Goal: Contribute content: Add original content to the website for others to see

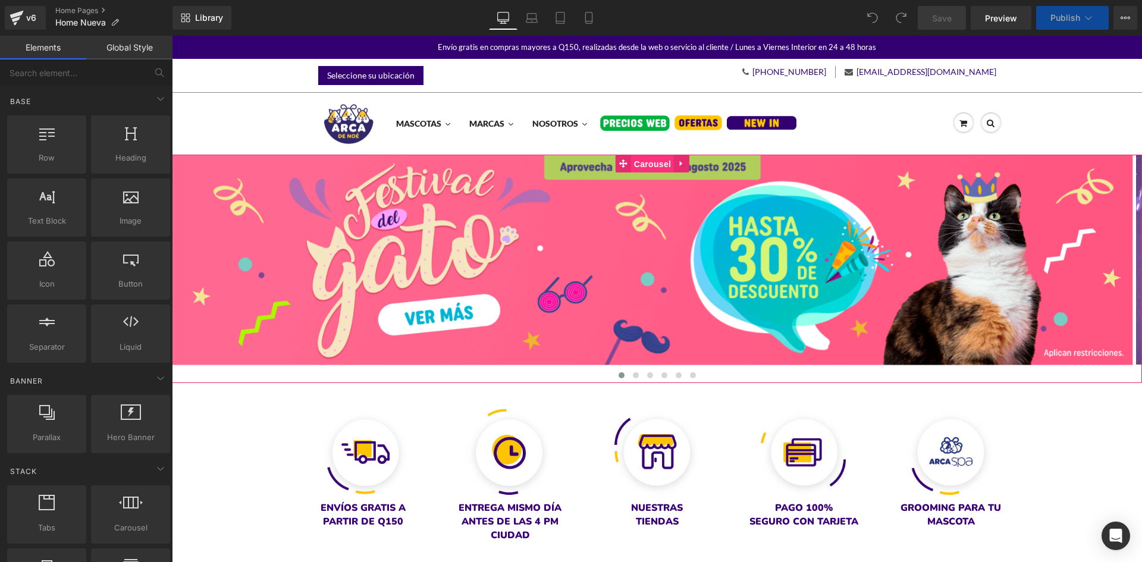
click at [661, 163] on span "Carousel" at bounding box center [652, 164] width 43 height 18
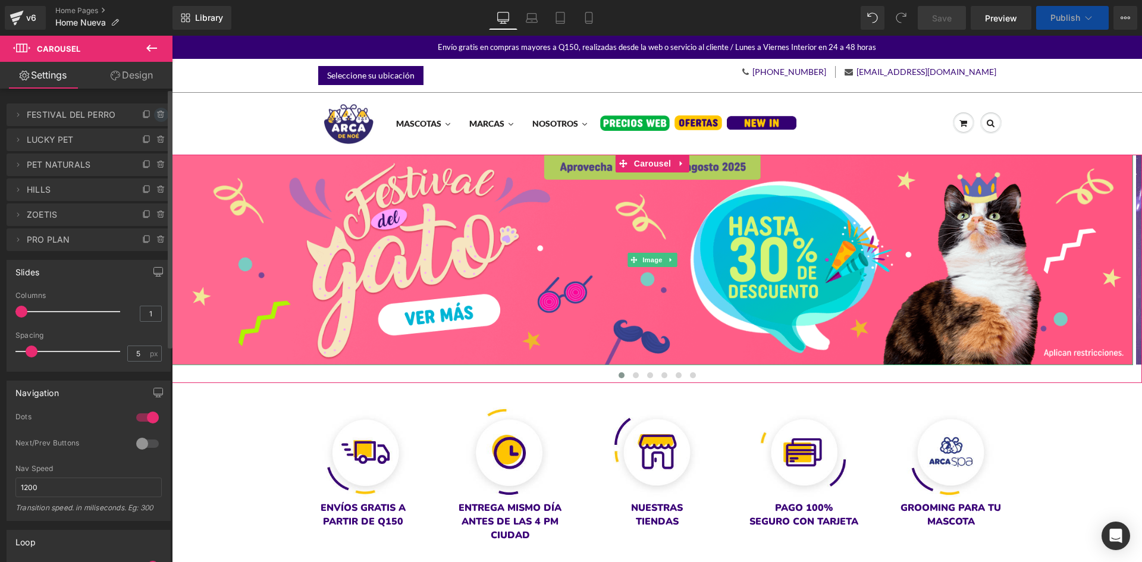
click at [158, 114] on icon at bounding box center [161, 115] width 10 height 10
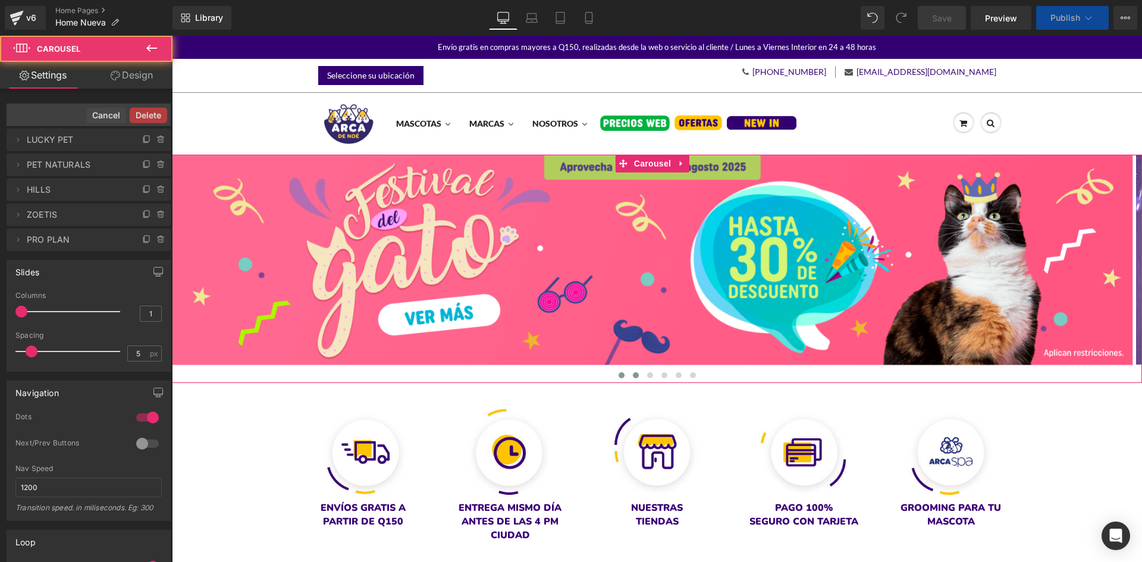
click at [633, 375] on span at bounding box center [636, 375] width 6 height 6
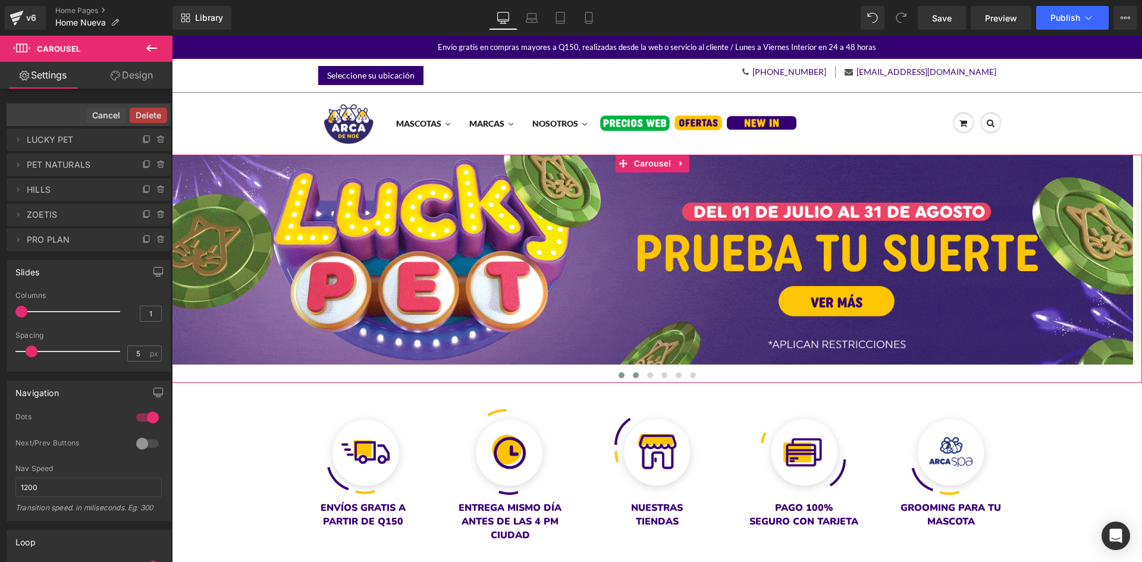
click at [618, 373] on span at bounding box center [621, 375] width 6 height 6
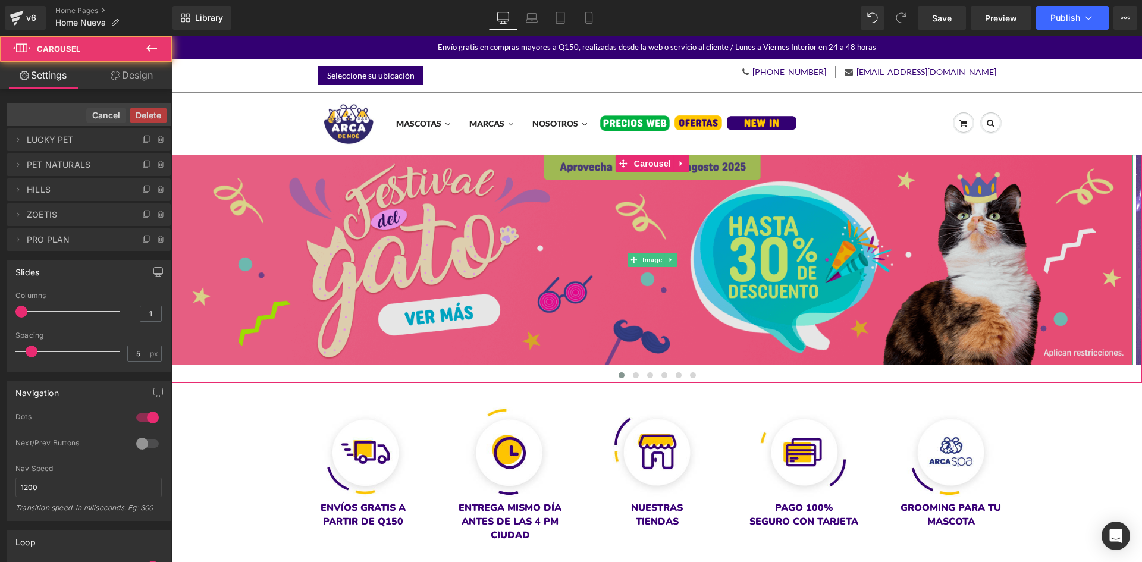
click at [508, 285] on img at bounding box center [652, 260] width 961 height 211
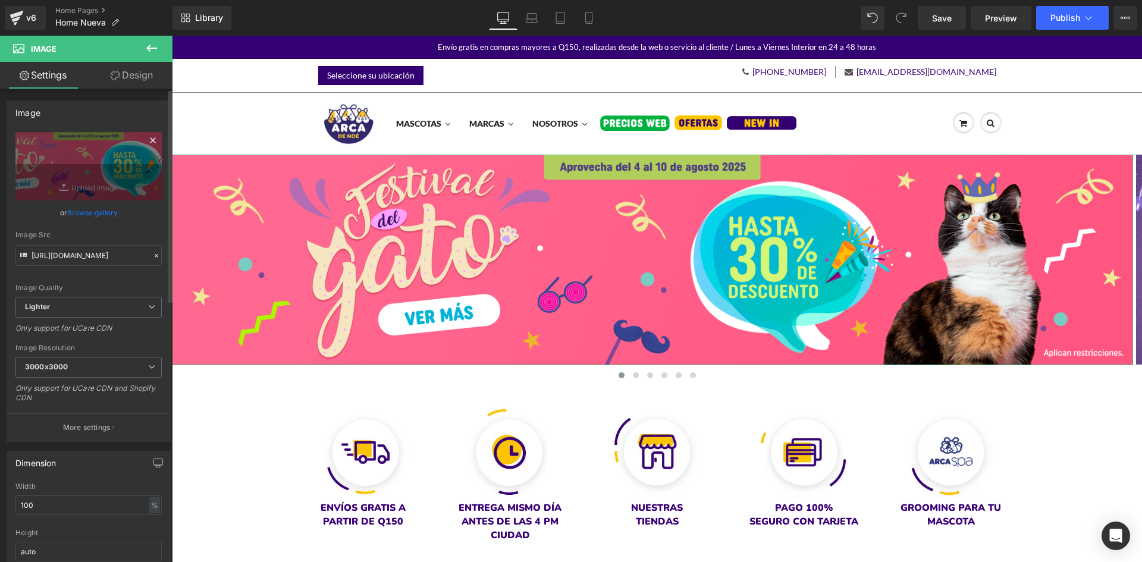
click at [61, 183] on icon at bounding box center [65, 187] width 12 height 12
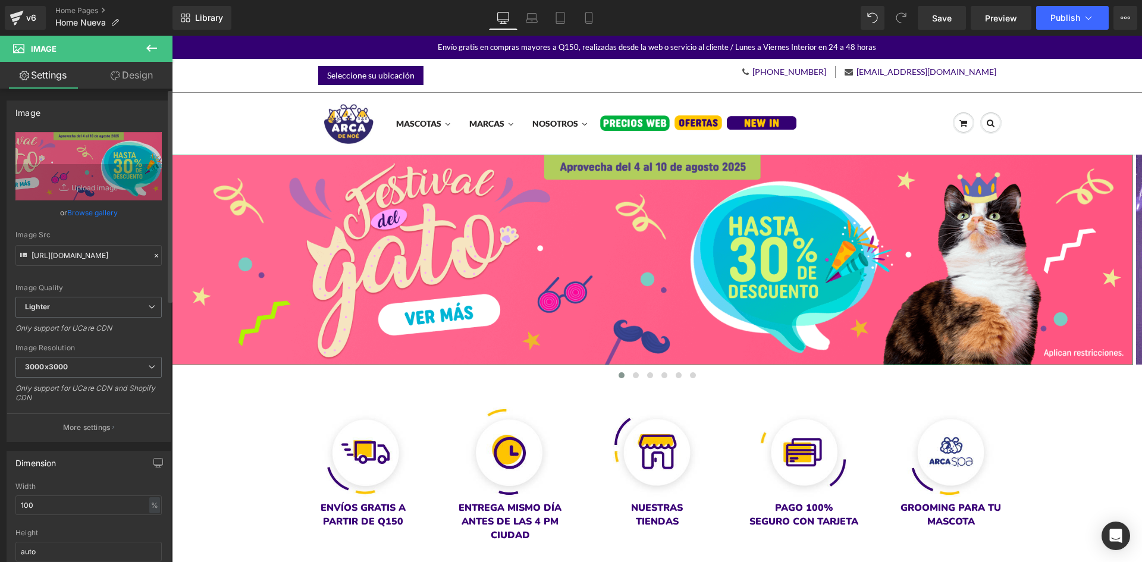
click at [89, 212] on link "Browse gallery" at bounding box center [92, 212] width 51 height 21
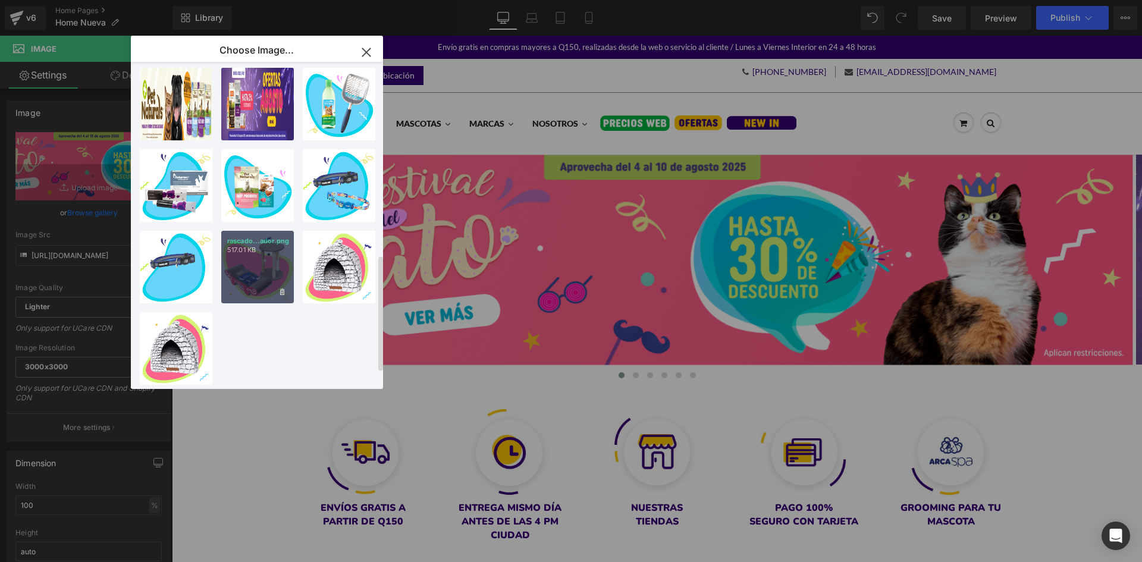
scroll to position [409, 0]
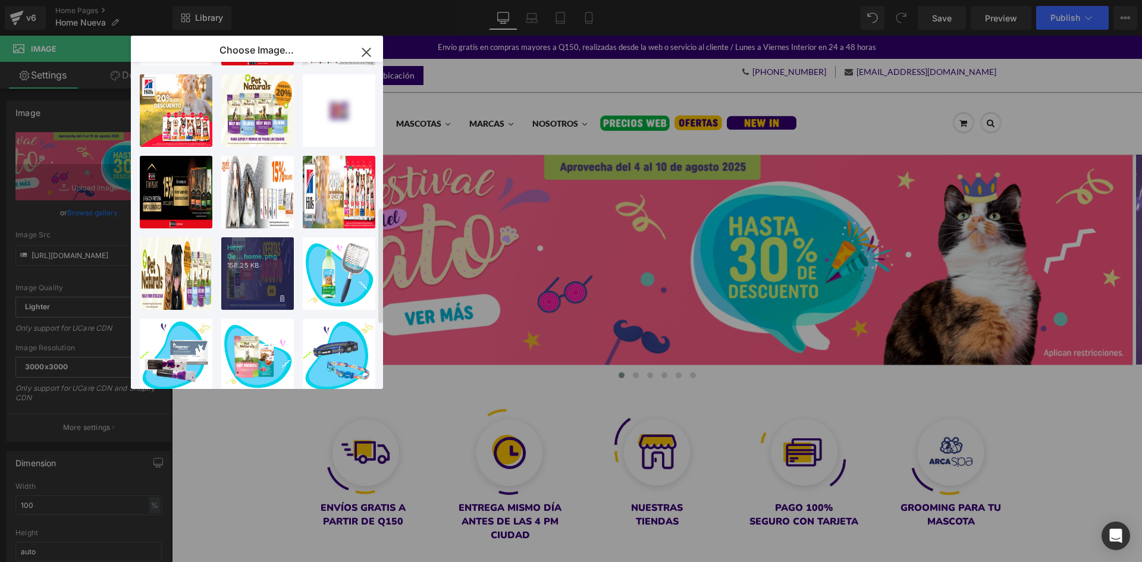
click at [263, 268] on p "158.25 KB" at bounding box center [257, 265] width 61 height 9
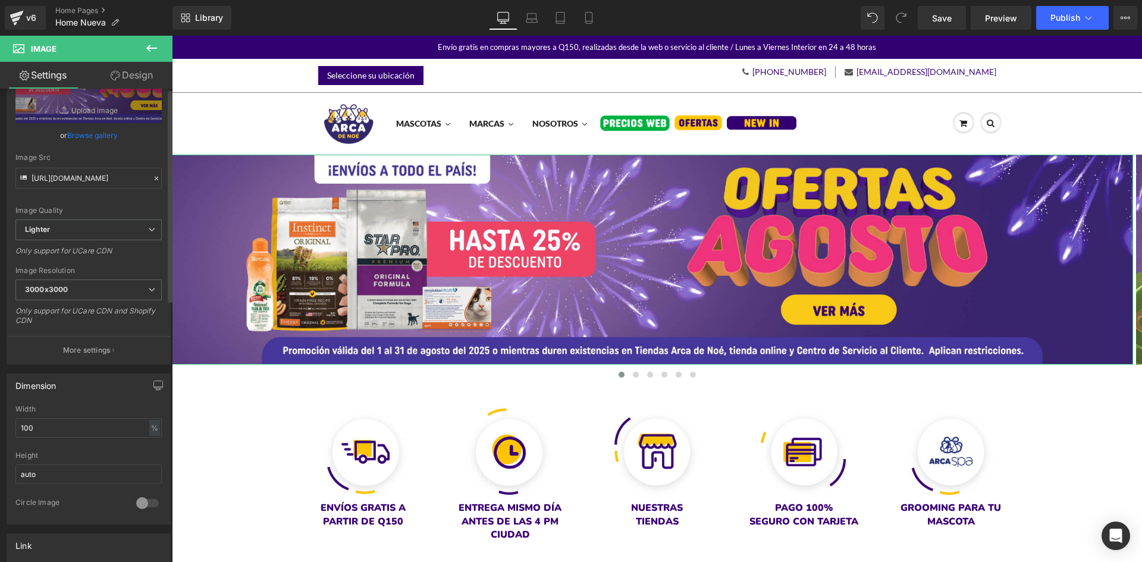
scroll to position [238, 0]
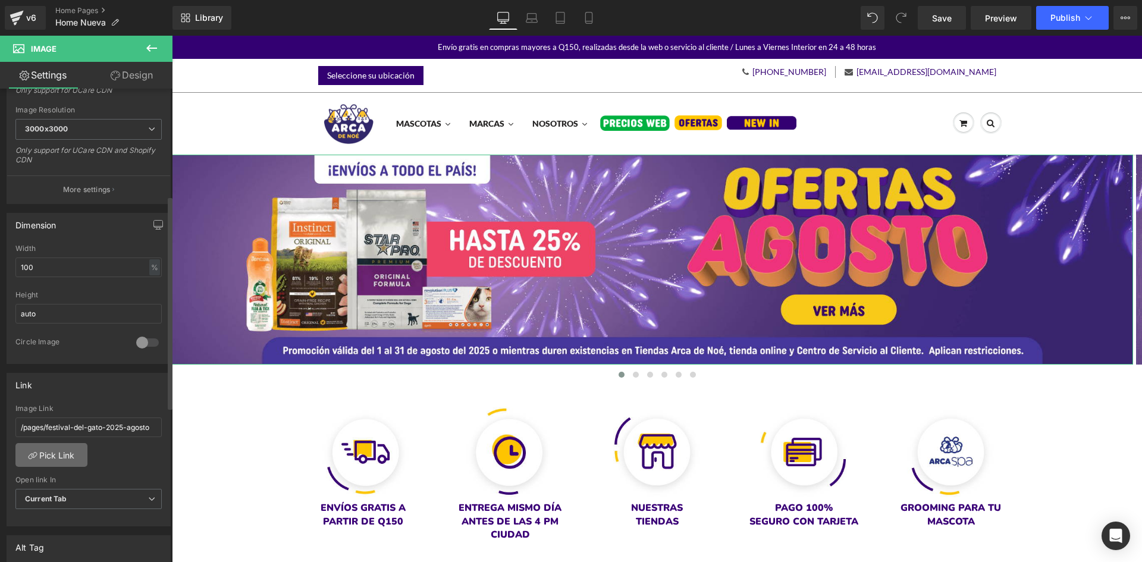
click at [66, 460] on link "Pick Link" at bounding box center [51, 455] width 72 height 24
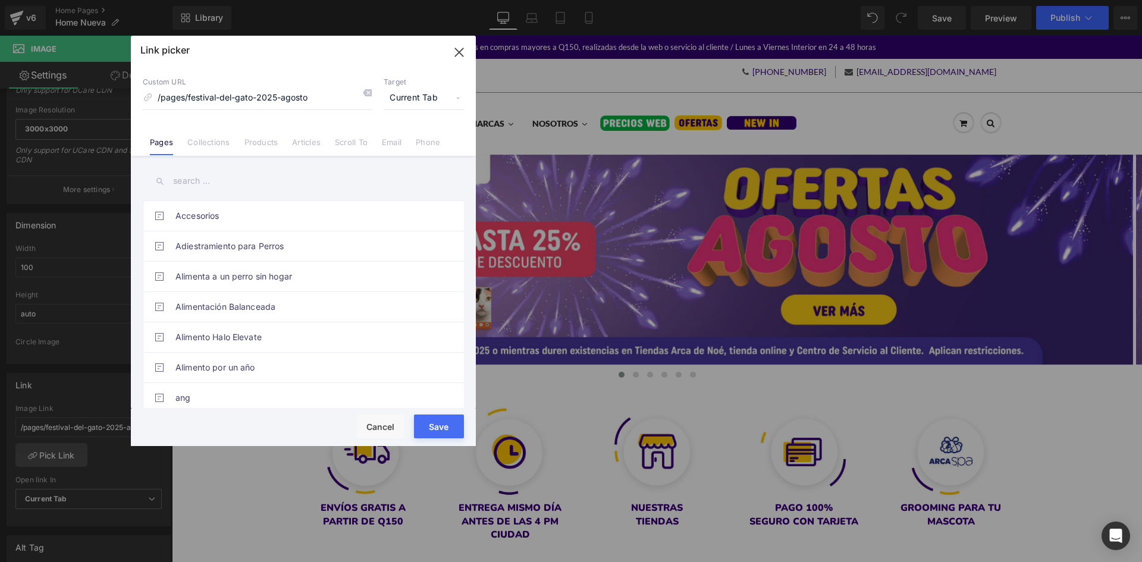
click at [231, 180] on input "text" at bounding box center [303, 181] width 321 height 27
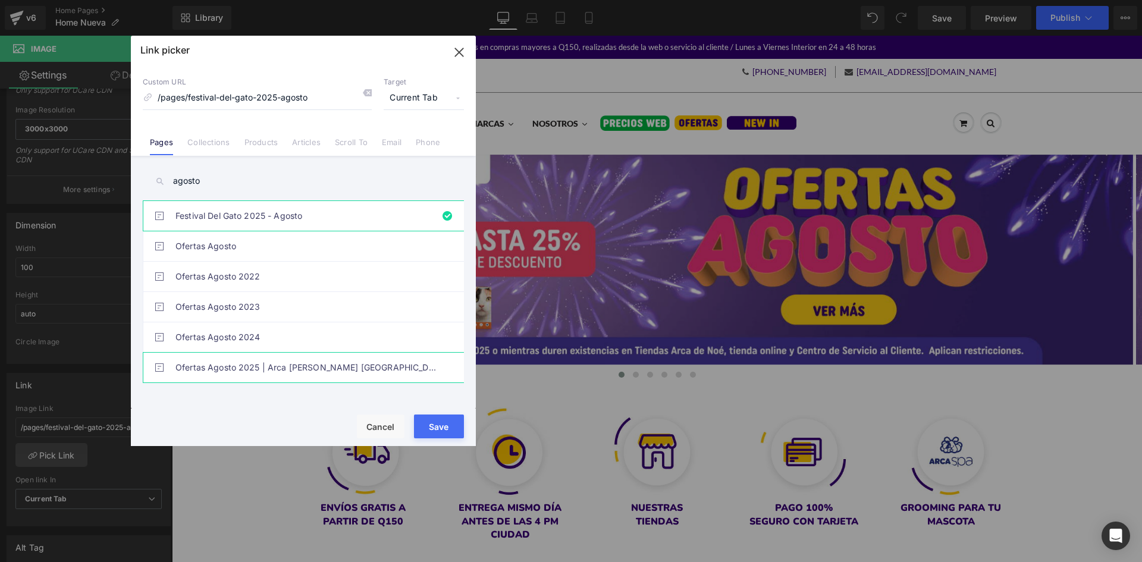
type input "agosto"
click at [252, 356] on link "Ofertas Agosto 2025 | Arca [PERSON_NAME] [GEOGRAPHIC_DATA]" at bounding box center [306, 368] width 262 height 30
click at [430, 425] on button "Save" at bounding box center [439, 426] width 50 height 24
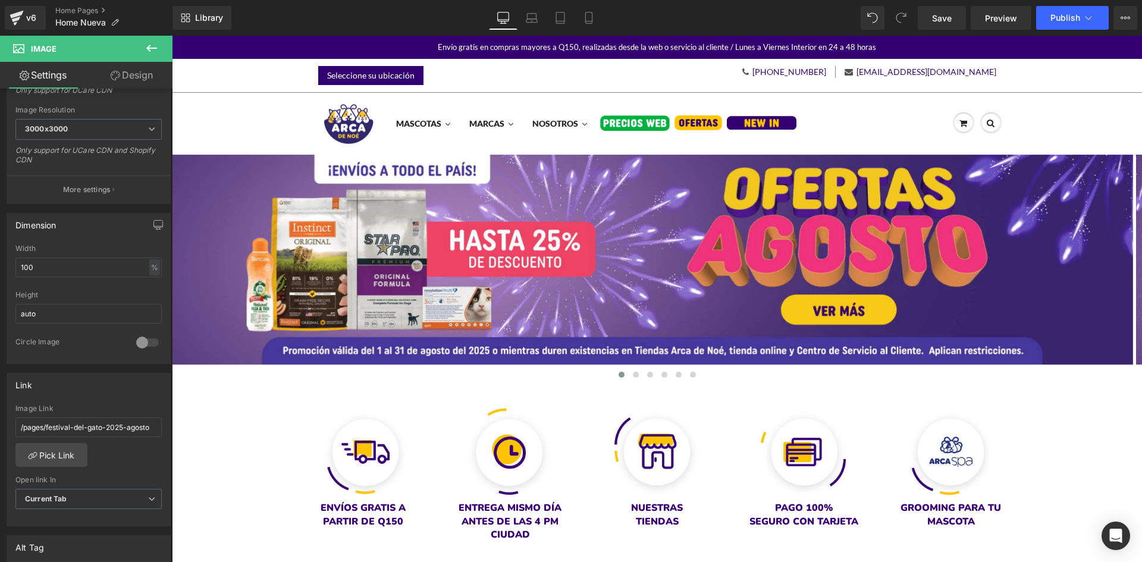
click at [532, 5] on div "Library Desktop Desktop Laptop Tablet Mobile Save Preview Publish Scheduled Vie…" at bounding box center [656, 18] width 969 height 36
click at [536, 17] on icon at bounding box center [531, 16] width 9 height 5
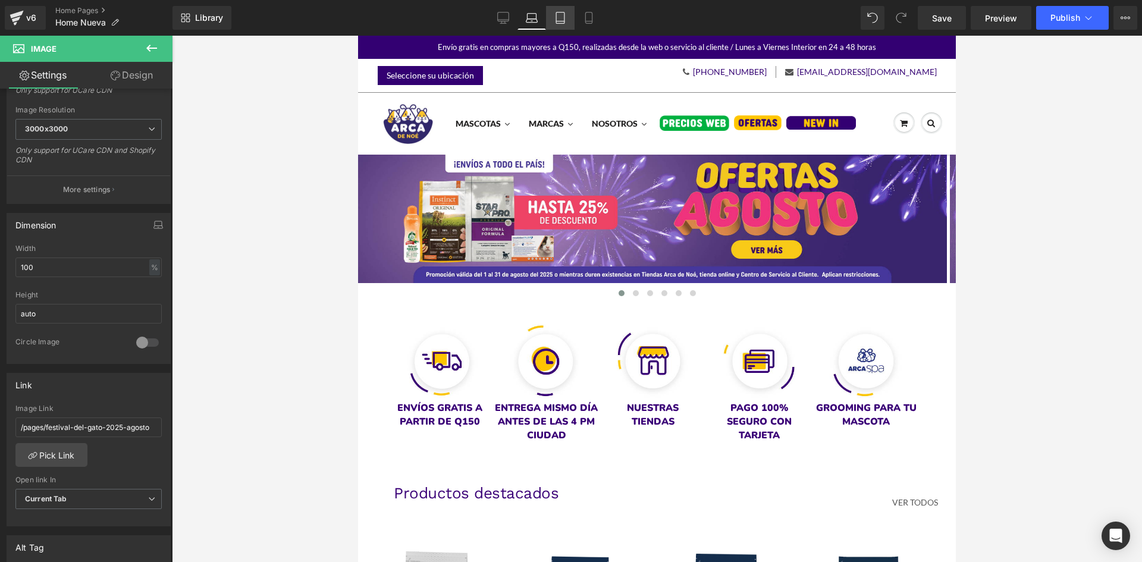
click at [558, 20] on icon at bounding box center [560, 18] width 12 height 12
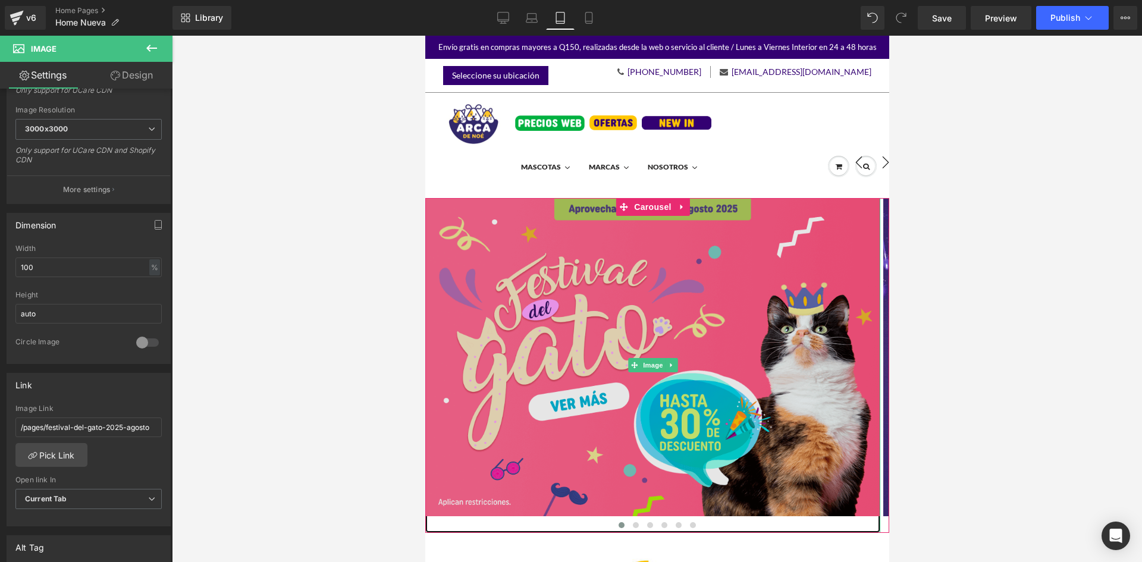
click at [638, 262] on img at bounding box center [652, 365] width 455 height 335
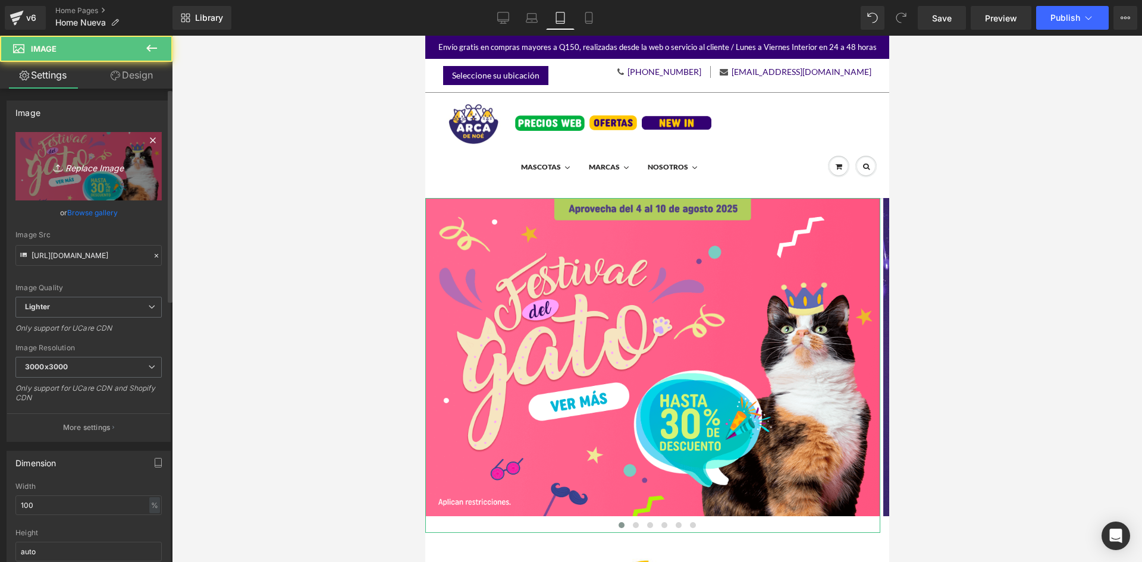
click at [58, 162] on icon at bounding box center [60, 168] width 12 height 12
type input "C:\fakepath\Hero Mobilel Ofertas Agosto home.png"
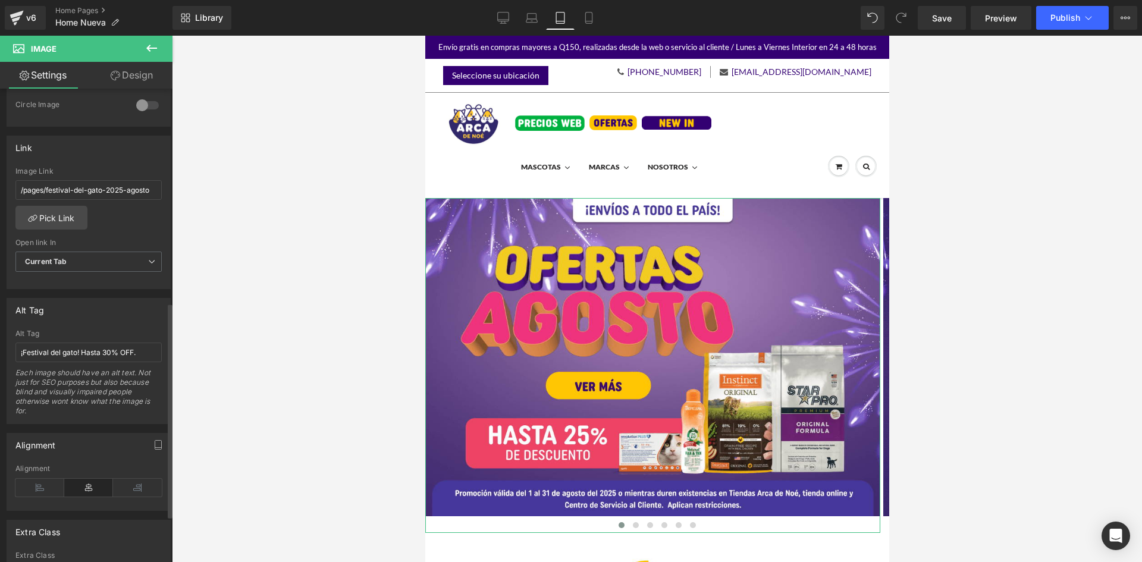
scroll to position [476, 0]
click at [77, 222] on link "Pick Link" at bounding box center [51, 217] width 72 height 24
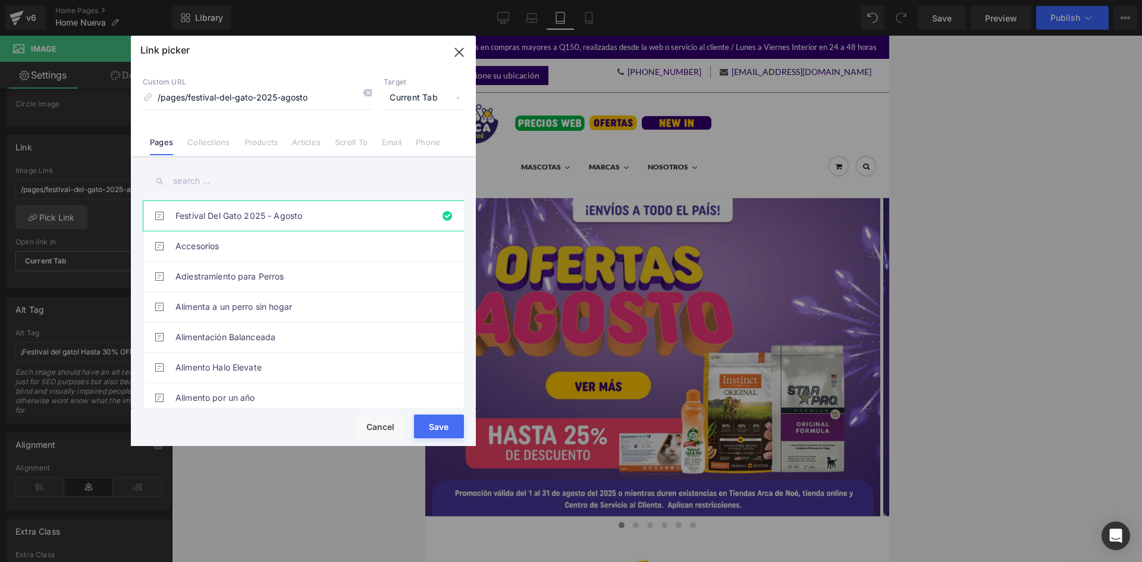
click at [221, 189] on input "text" at bounding box center [303, 181] width 321 height 27
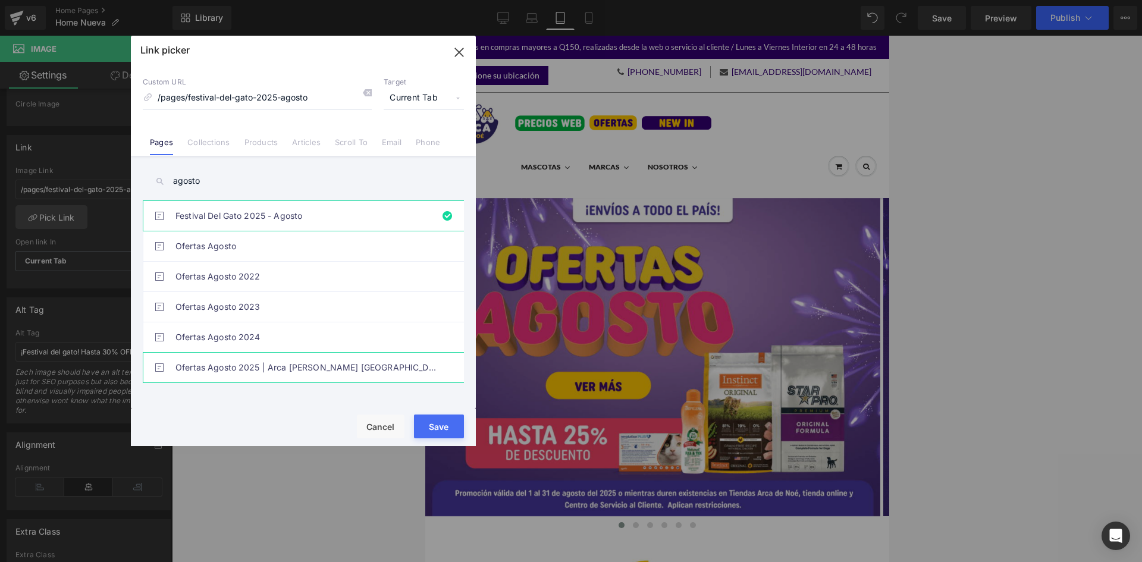
type input "agosto"
click at [303, 356] on link "Ofertas Agosto 2025 | Arca [PERSON_NAME] [GEOGRAPHIC_DATA]" at bounding box center [306, 368] width 262 height 30
click at [431, 425] on button "Save" at bounding box center [439, 426] width 50 height 24
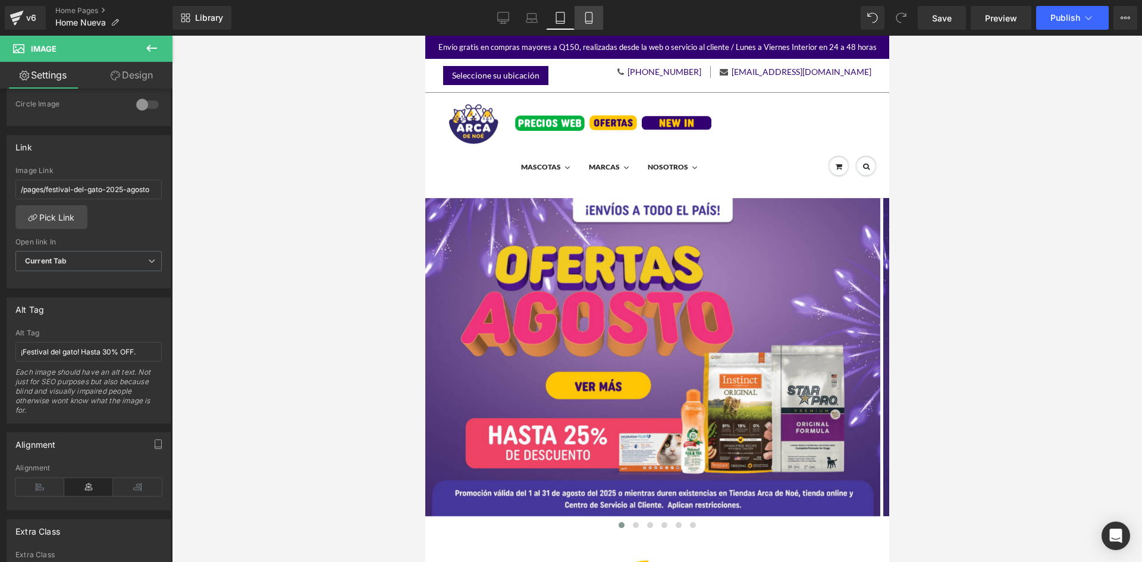
click at [588, 18] on icon at bounding box center [589, 18] width 12 height 12
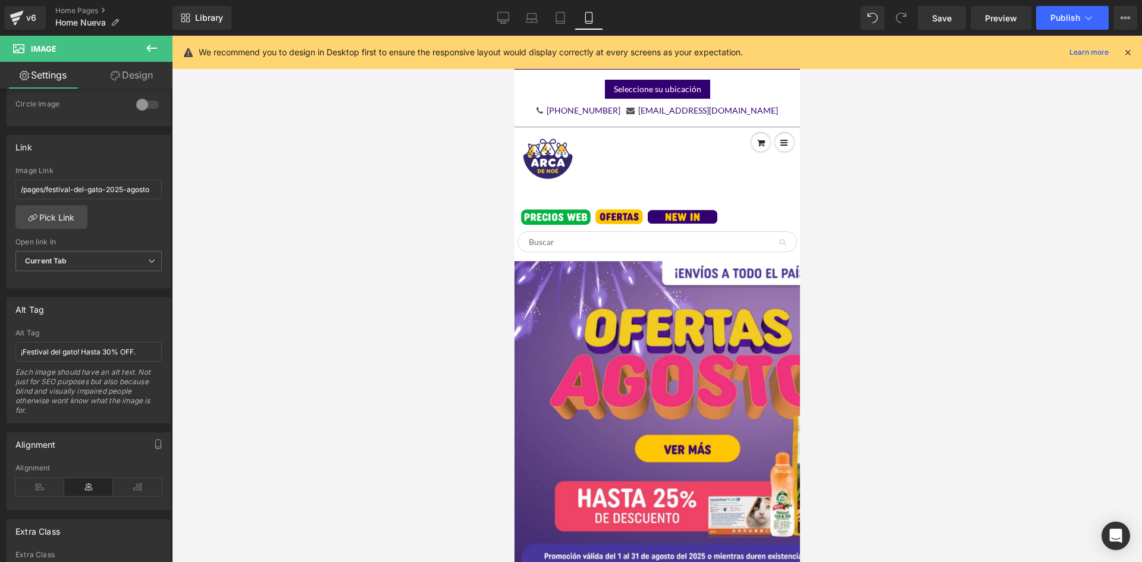
scroll to position [63, 0]
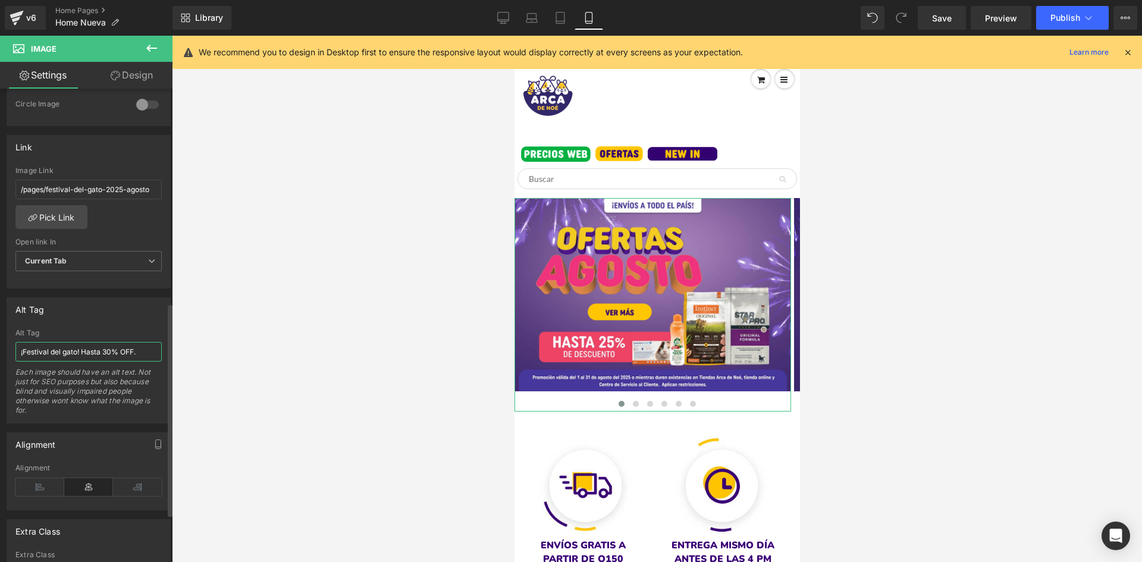
click at [59, 347] on input "¡Festival del gato! Hasta 30% OFF." at bounding box center [88, 352] width 146 height 20
type input "Ofertas Agosto - Hasta 25% de descuento."
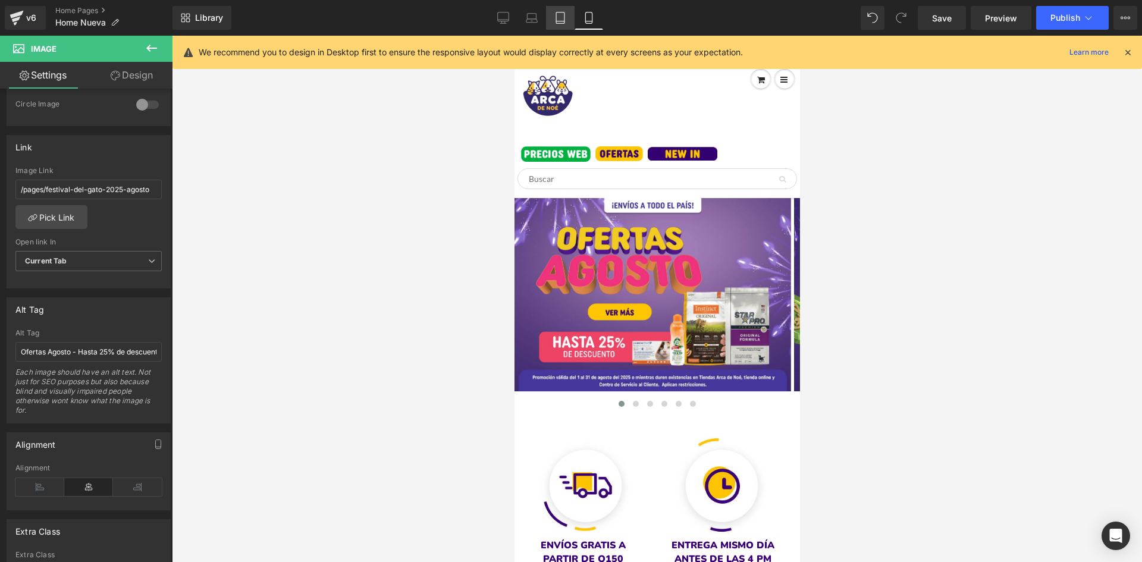
click at [563, 19] on icon at bounding box center [560, 18] width 12 height 12
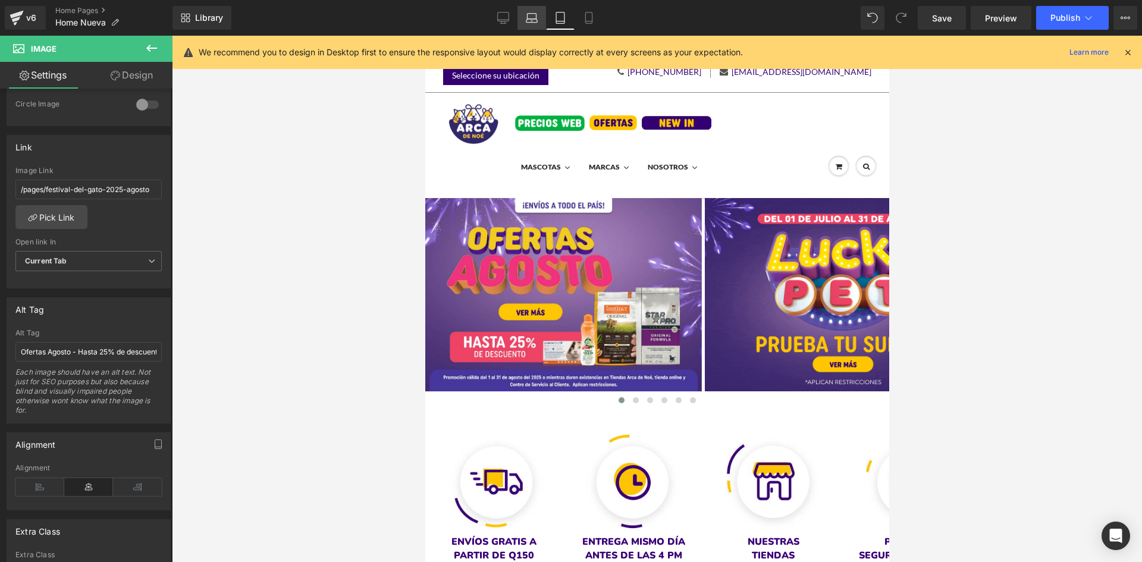
click at [536, 24] on link "Laptop" at bounding box center [531, 18] width 29 height 24
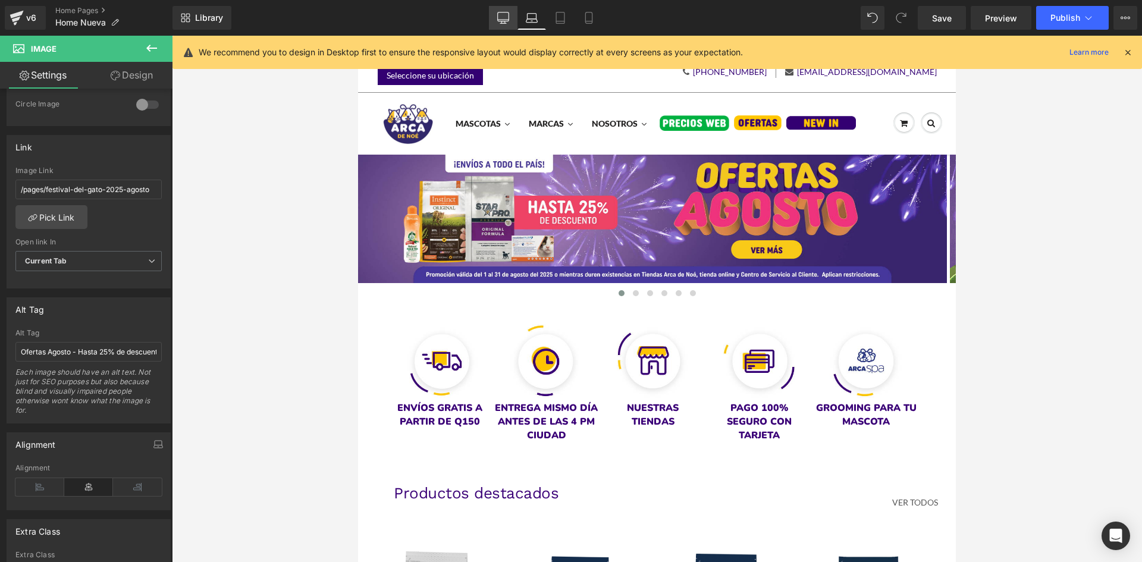
click at [505, 18] on icon at bounding box center [503, 18] width 12 height 12
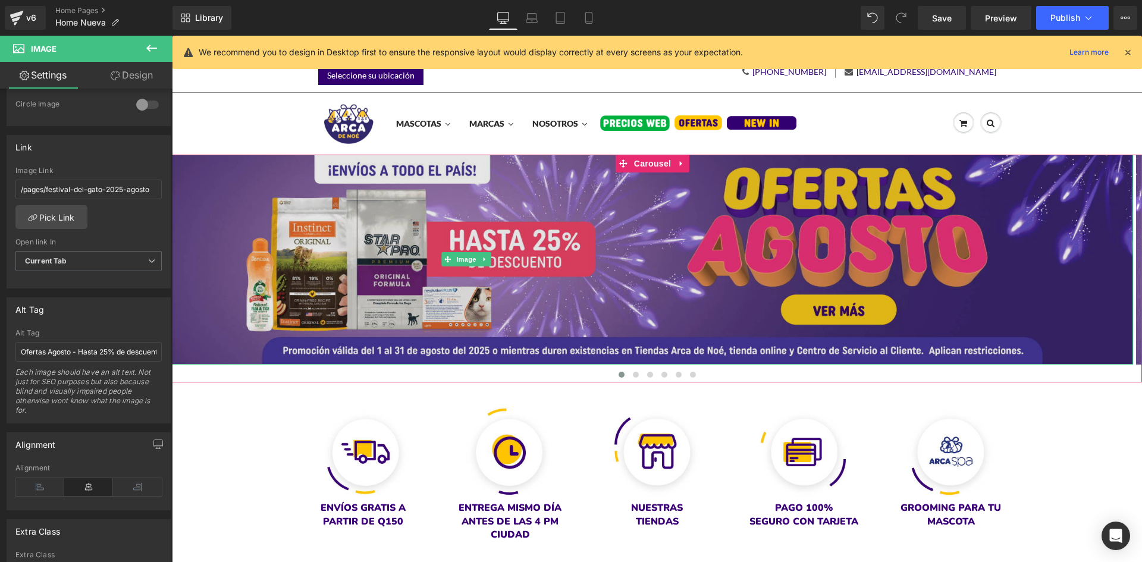
click at [602, 236] on img at bounding box center [652, 260] width 961 height 211
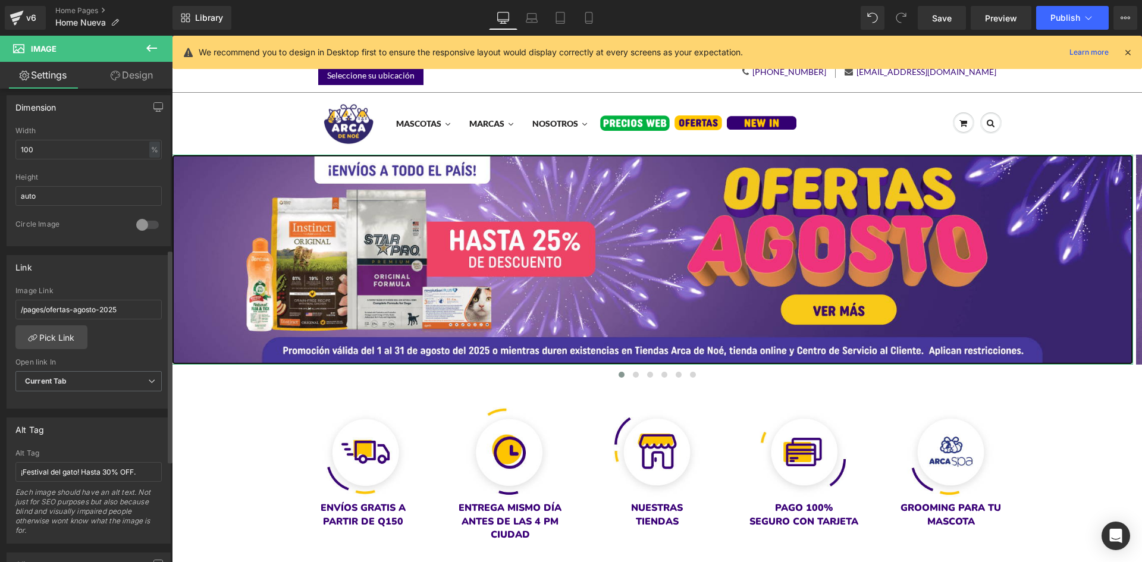
scroll to position [357, 0]
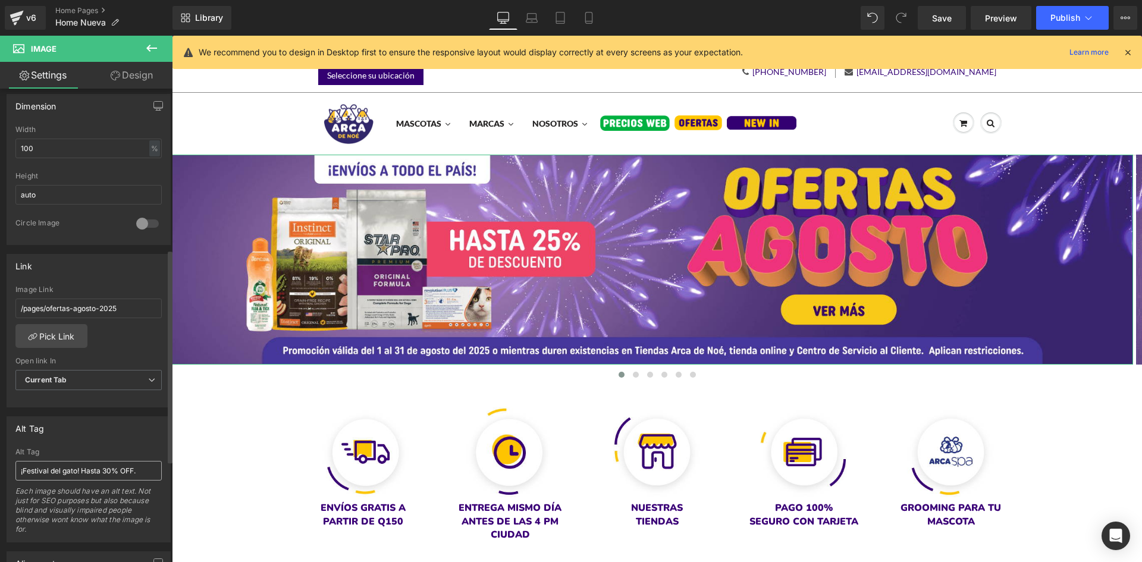
click at [108, 464] on input "¡Festival del gato! Hasta 30% OFF." at bounding box center [88, 471] width 146 height 20
type input "Ofertas Agosto - Hasta 25% de descuento."
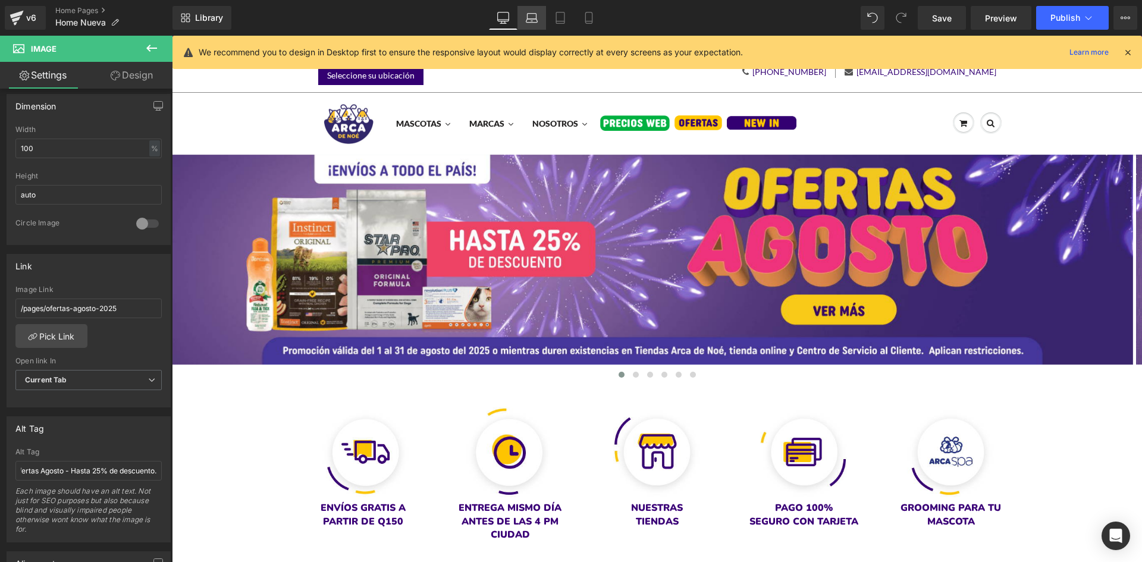
click at [538, 19] on link "Laptop" at bounding box center [531, 18] width 29 height 24
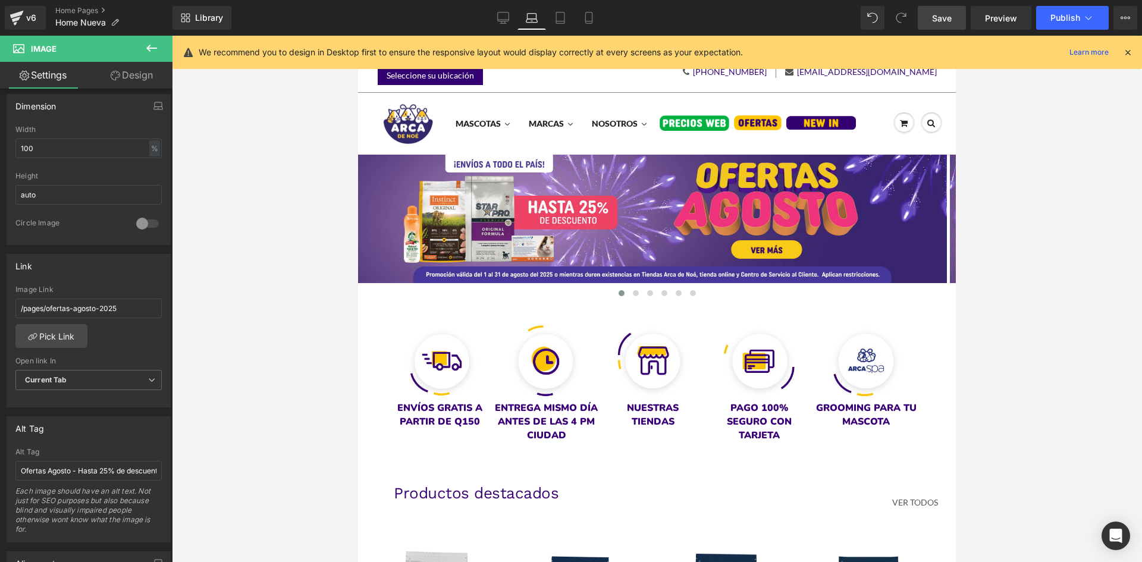
click at [938, 18] on span "Save" at bounding box center [942, 18] width 20 height 12
click at [950, 18] on span "Save" at bounding box center [942, 18] width 20 height 12
click at [1087, 19] on icon at bounding box center [1088, 18] width 12 height 12
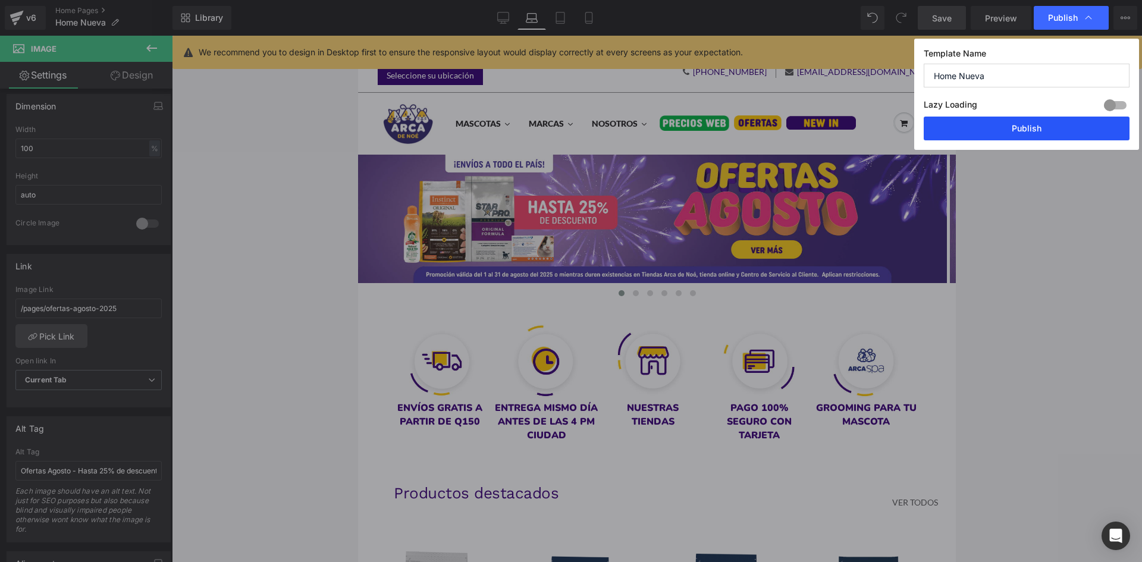
click at [1062, 131] on button "Publish" at bounding box center [1026, 129] width 206 height 24
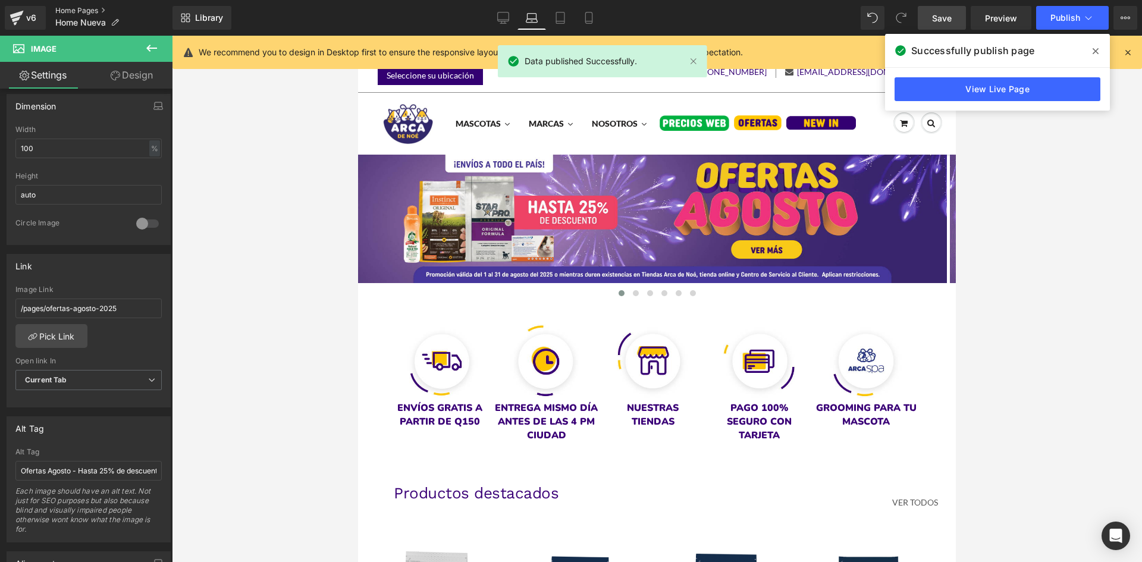
click at [84, 13] on link "Home Pages" at bounding box center [113, 11] width 117 height 10
